Goal: Use online tool/utility: Utilize a website feature to perform a specific function

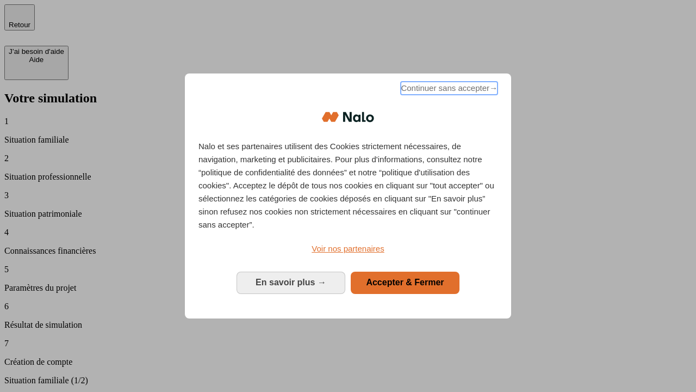
click at [448, 90] on span "Continuer sans accepter →" at bounding box center [449, 88] width 97 height 13
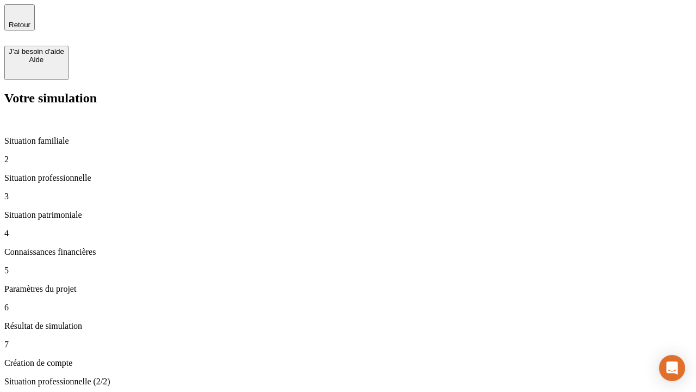
type input "70 000"
type input "1 000"
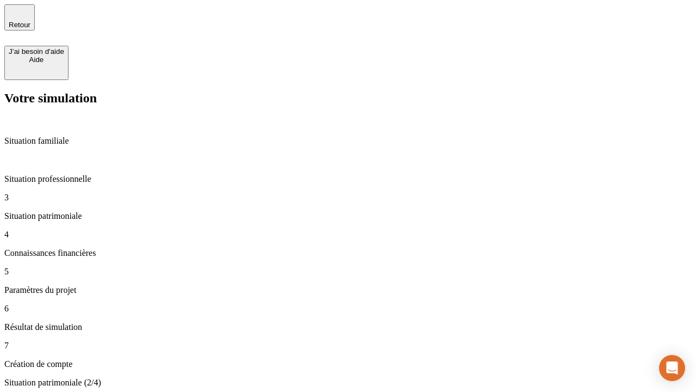
type input "800"
type input "6"
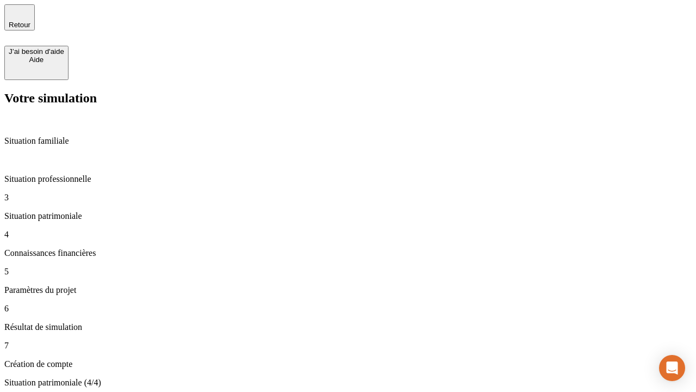
type input "400"
type input "3"
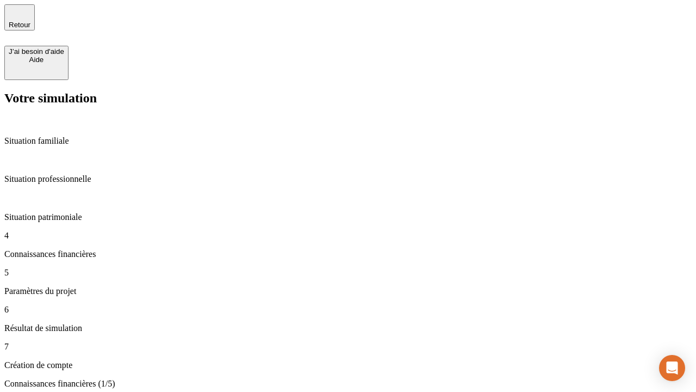
click at [653, 369] on iframe at bounding box center [672, 367] width 38 height 38
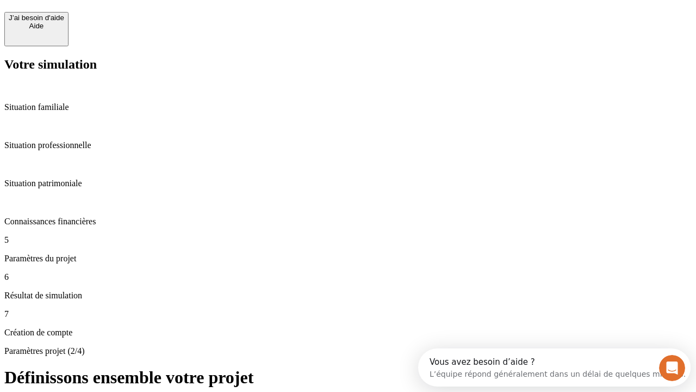
scroll to position [10, 0]
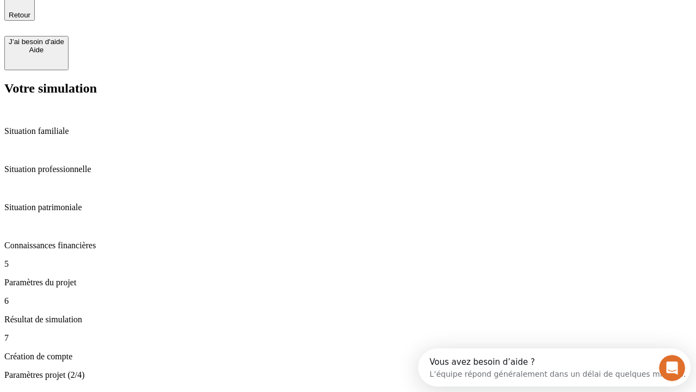
type input "35"
type input "500"
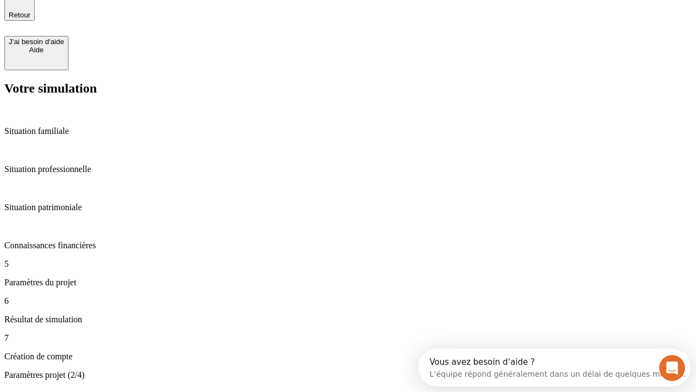
type input "640"
